Goal: Task Accomplishment & Management: Complete application form

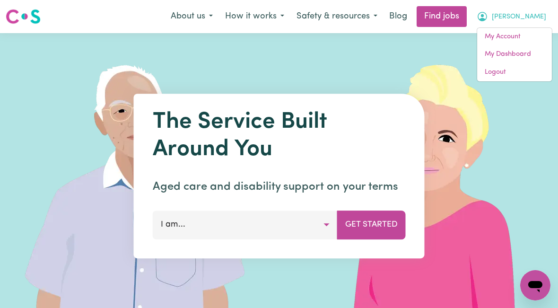
click at [515, 38] on link "My Account" at bounding box center [515, 37] width 75 height 18
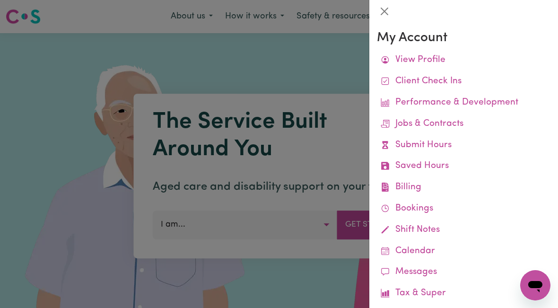
click at [436, 143] on link "Submit Hours" at bounding box center [464, 145] width 174 height 21
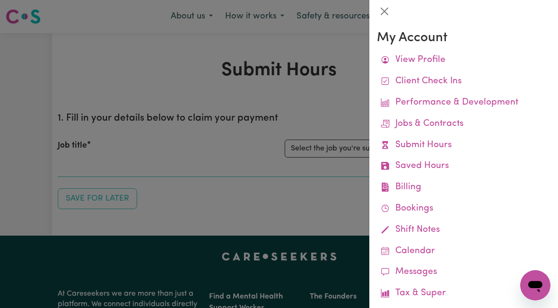
click at [319, 171] on div at bounding box center [279, 154] width 558 height 308
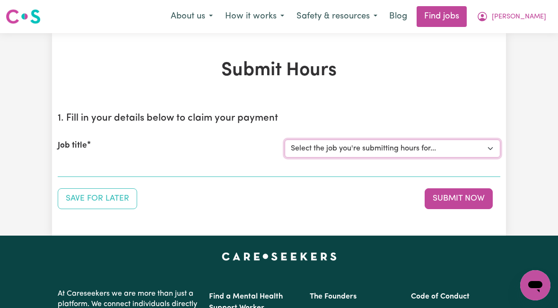
click at [353, 149] on select "Select the job you're submitting hours for... [[PERSON_NAME]] [DEMOGRAPHIC_DATA…" at bounding box center [393, 149] width 216 height 18
select select "10438"
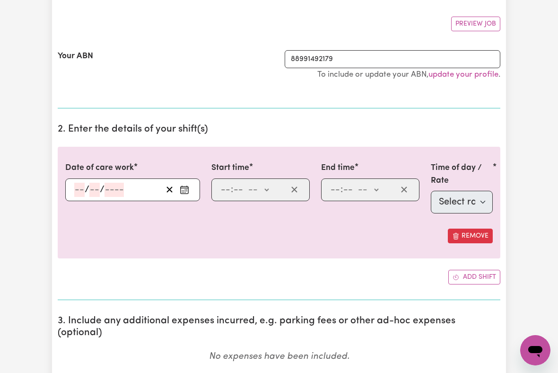
click at [75, 185] on input "number" at bounding box center [79, 190] width 10 height 14
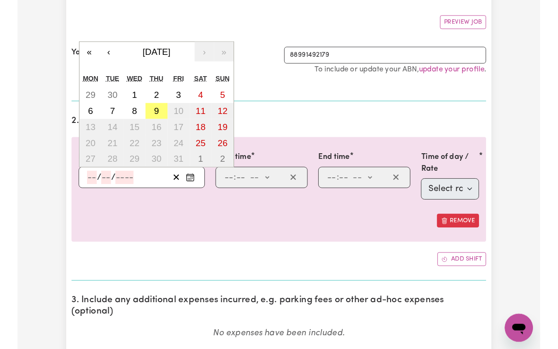
scroll to position [167, 0]
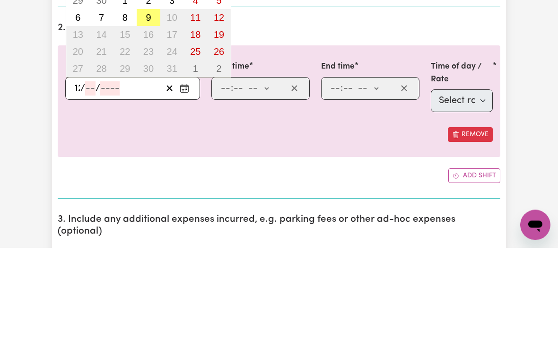
type input "12"
type input "00"
click at [79, 183] on input "12" at bounding box center [78, 190] width 9 height 14
click at [102, 183] on input "00" at bounding box center [95, 190] width 13 height 14
click at [146, 111] on button "9" at bounding box center [149, 119] width 24 height 17
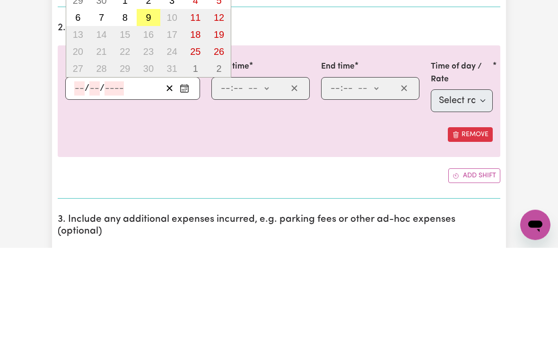
type input "[DATE]"
type input "9"
type input "10"
type input "2025"
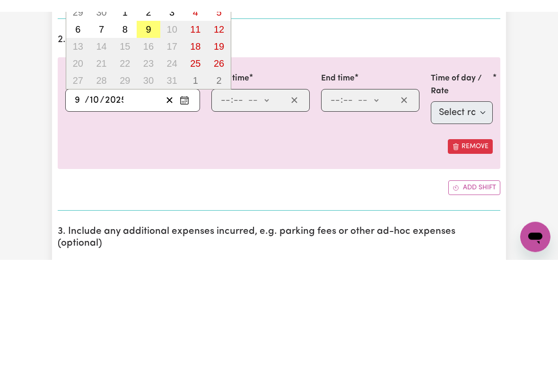
scroll to position [269, 0]
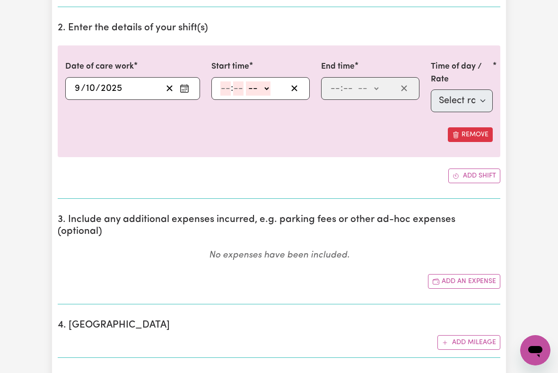
click at [226, 90] on input "number" at bounding box center [226, 88] width 10 height 14
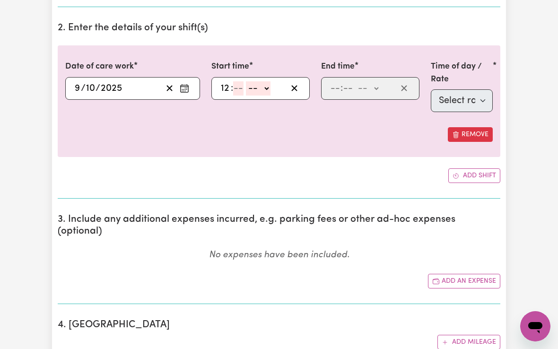
type input "12"
type input "00"
click at [265, 84] on select "-- am pm" at bounding box center [260, 88] width 25 height 14
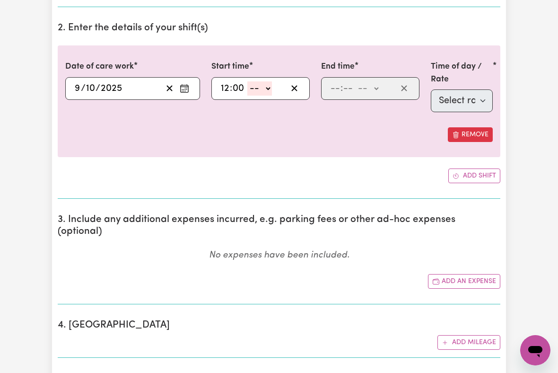
select select "pm"
type input "12:00"
type input "0"
click at [338, 90] on input "number" at bounding box center [335, 88] width 10 height 14
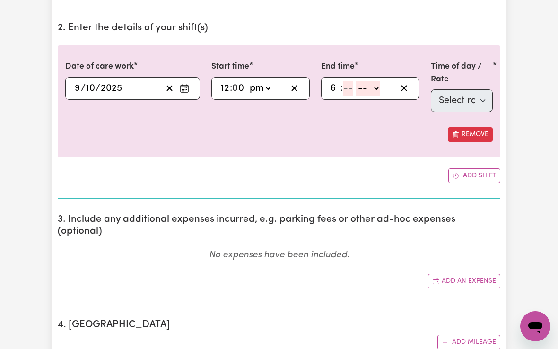
type input "6"
type input "00"
click at [371, 89] on select "-- am pm" at bounding box center [366, 88] width 25 height 14
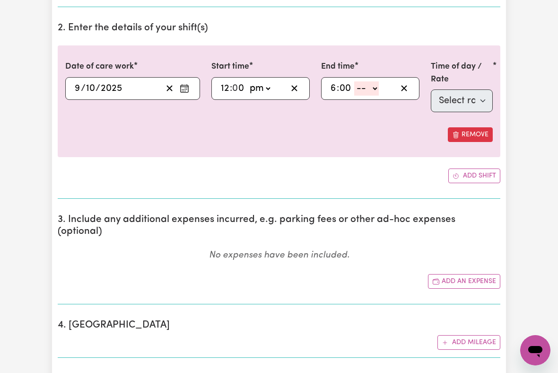
select select "pm"
type input "18:00"
type input "0"
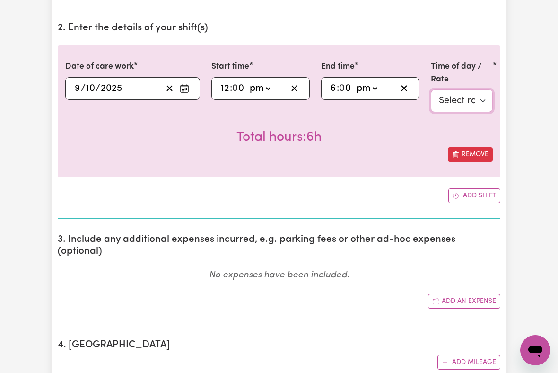
click at [468, 98] on select "Select rate $51.36 - Weekday Daytime - Assistance with personal domestic activi…" at bounding box center [462, 100] width 62 height 23
select select "7"
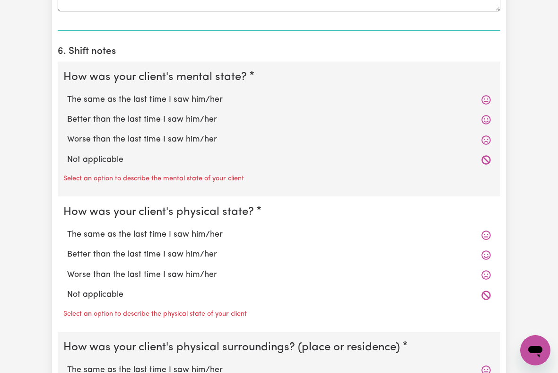
scroll to position [748, 0]
click at [195, 94] on label "The same as the last time I saw him/her" at bounding box center [279, 100] width 424 height 12
click at [67, 94] on input "The same as the last time I saw him/her" at bounding box center [67, 94] width 0 height 0
radio input "true"
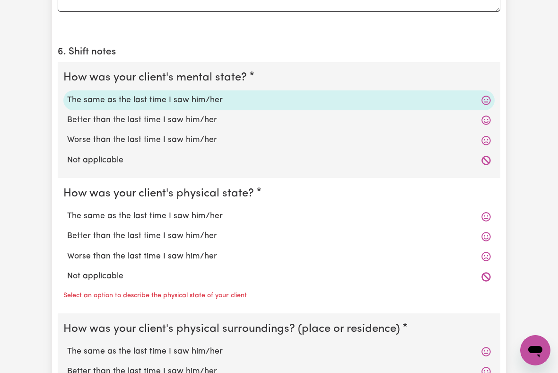
click at [204, 210] on label "The same as the last time I saw him/her" at bounding box center [279, 216] width 424 height 12
click at [67, 210] on input "The same as the last time I saw him/her" at bounding box center [67, 210] width 0 height 0
radio input "true"
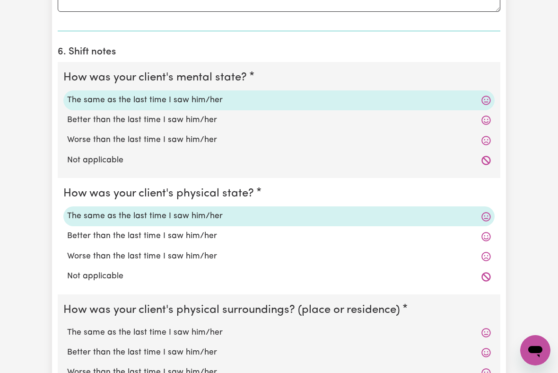
click at [204, 308] on label "The same as the last time I saw him/her" at bounding box center [279, 333] width 424 height 12
click at [67, 308] on input "The same as the last time I saw him/her" at bounding box center [67, 326] width 0 height 0
radio input "true"
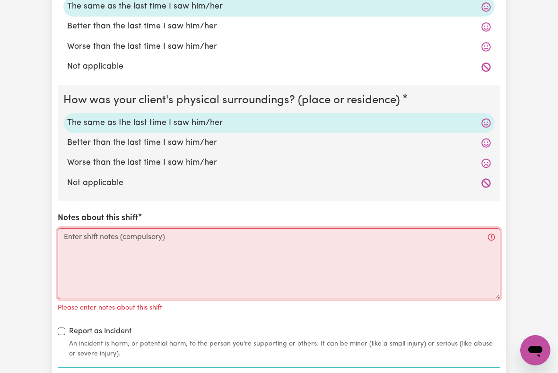
click at [76, 228] on textarea "Notes about this shift" at bounding box center [279, 263] width 443 height 71
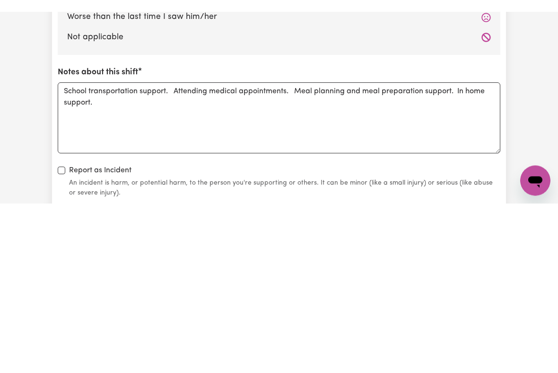
scroll to position [1115, 0]
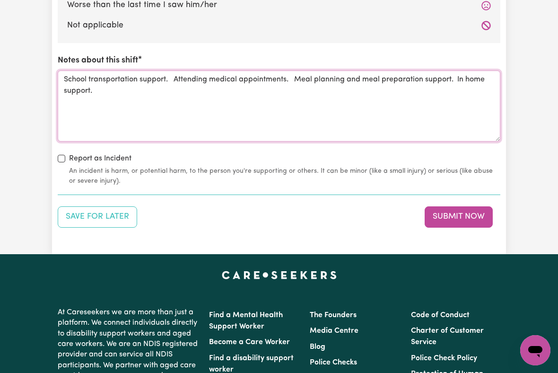
type textarea "School transportation support. Attending medical appointments. Meal planning an…"
click at [459, 206] on button "Submit Now" at bounding box center [459, 216] width 68 height 21
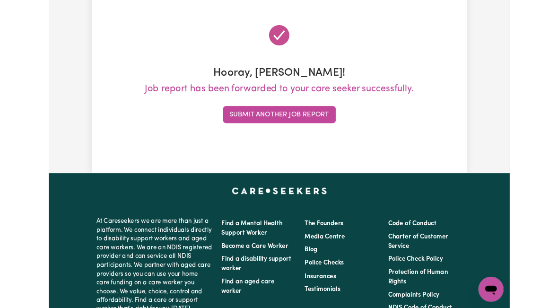
scroll to position [0, 0]
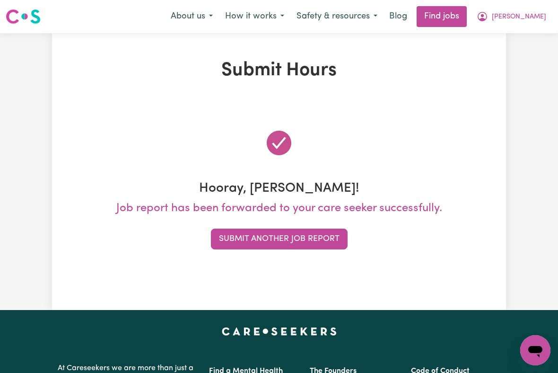
click at [531, 17] on span "[PERSON_NAME]" at bounding box center [519, 17] width 54 height 10
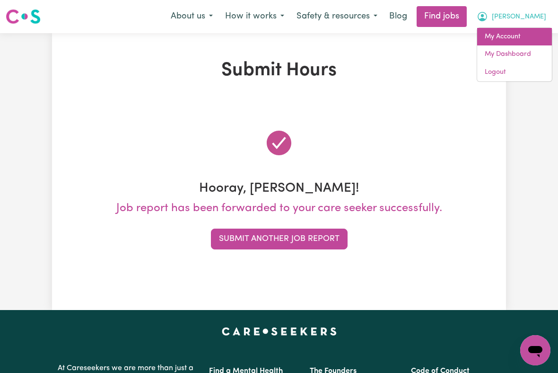
click at [517, 40] on link "My Account" at bounding box center [515, 37] width 75 height 18
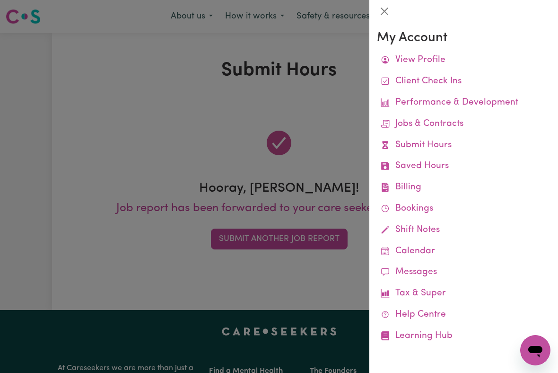
click at [0, 0] on link "Job Reports" at bounding box center [0, 0] width 0 height 0
